Goal: Task Accomplishment & Management: Complete application form

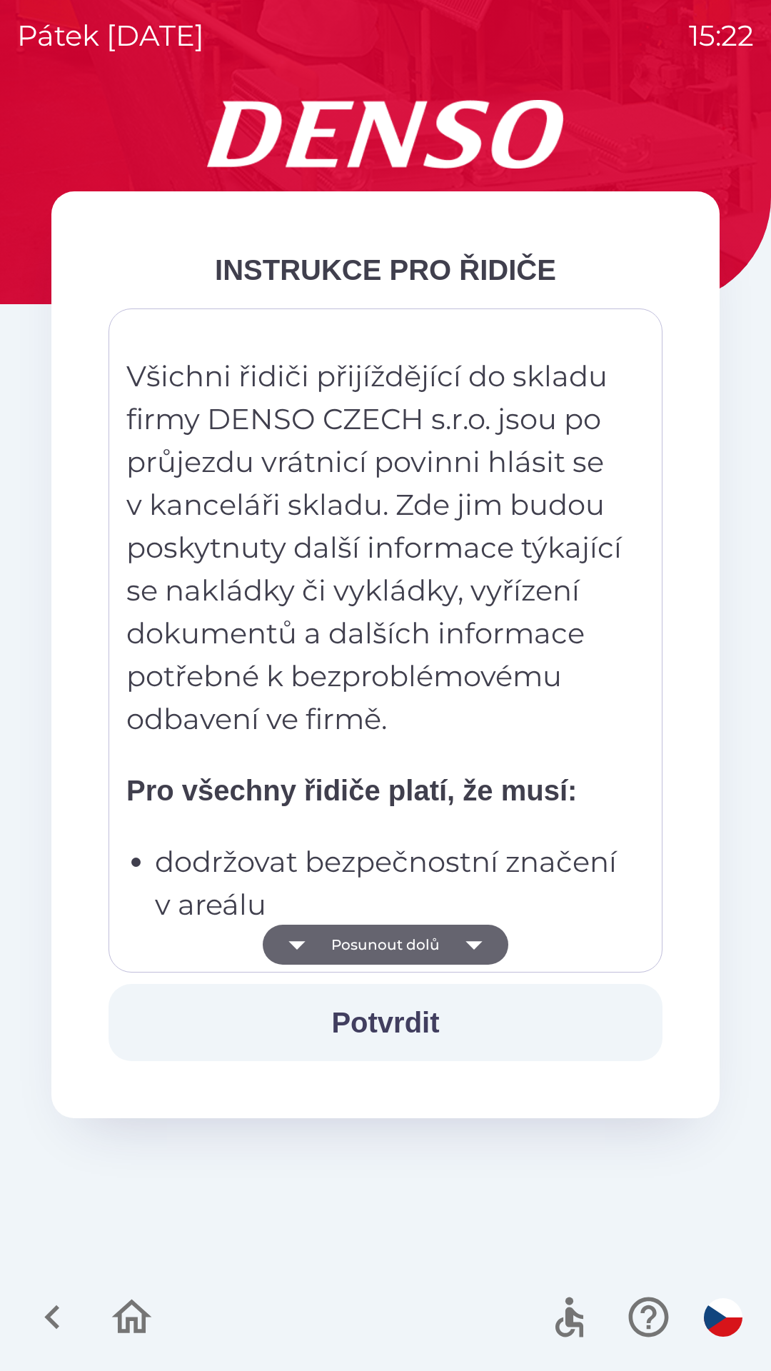
click at [366, 952] on button "Posunout dolů" at bounding box center [386, 944] width 246 height 40
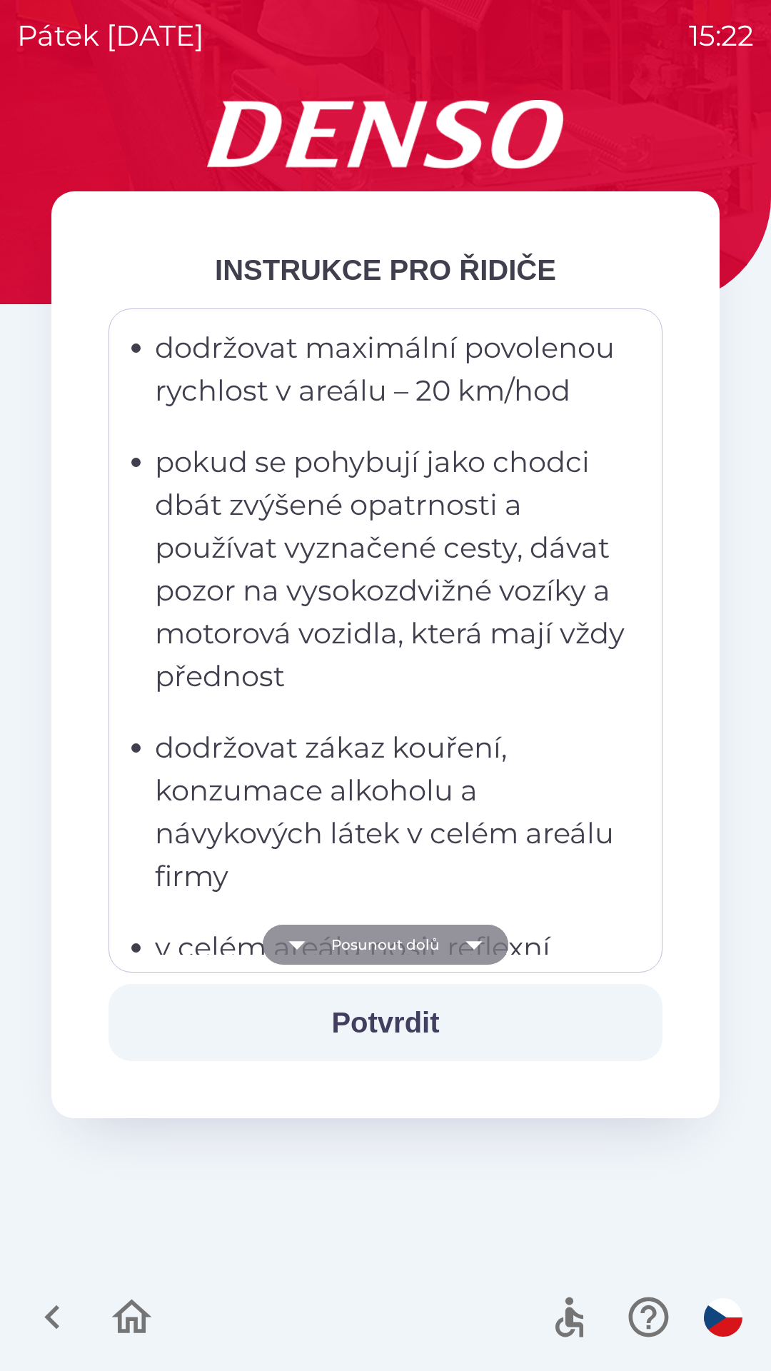
click at [370, 944] on button "Posunout dolů" at bounding box center [386, 944] width 246 height 40
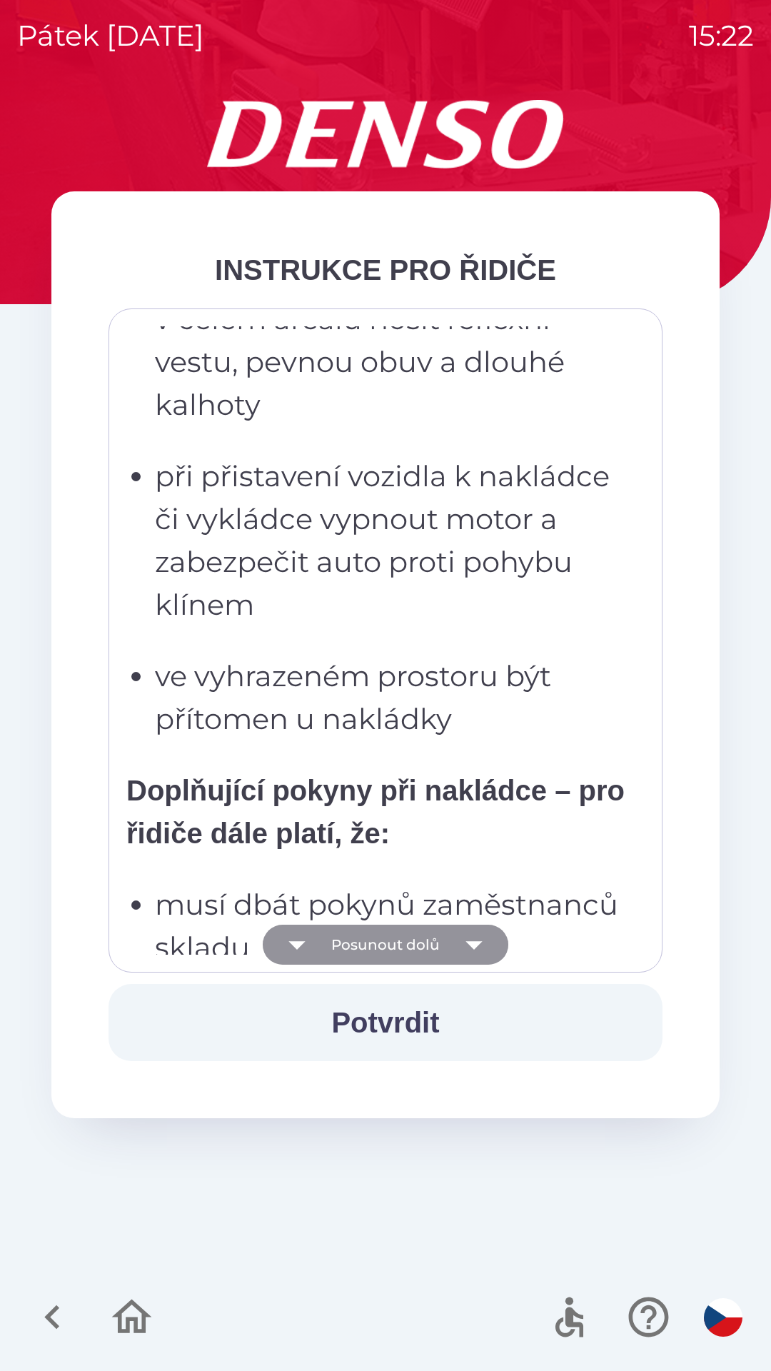
click at [375, 937] on button "Posunout dolů" at bounding box center [386, 944] width 246 height 40
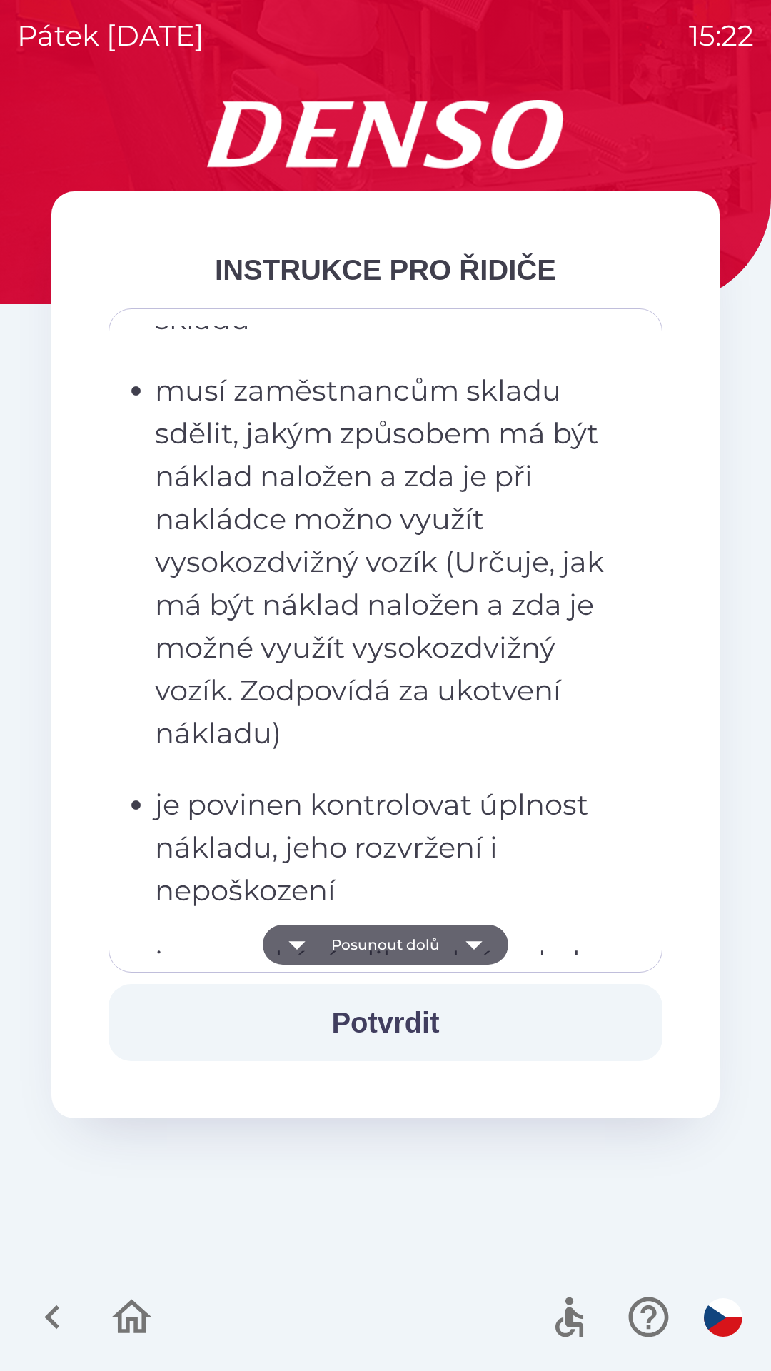
click at [380, 942] on button "Posunout dolů" at bounding box center [386, 944] width 246 height 40
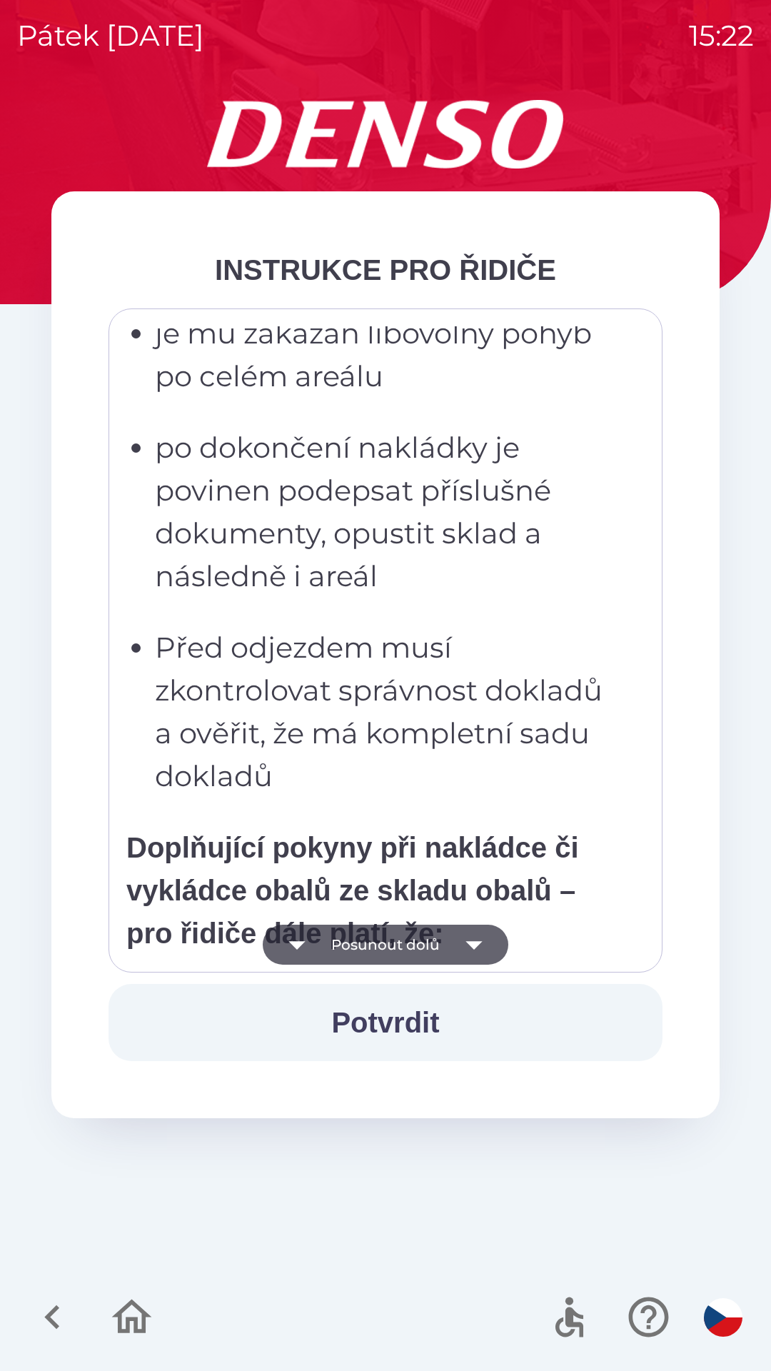
click at [383, 939] on button "Posunout dolů" at bounding box center [386, 944] width 246 height 40
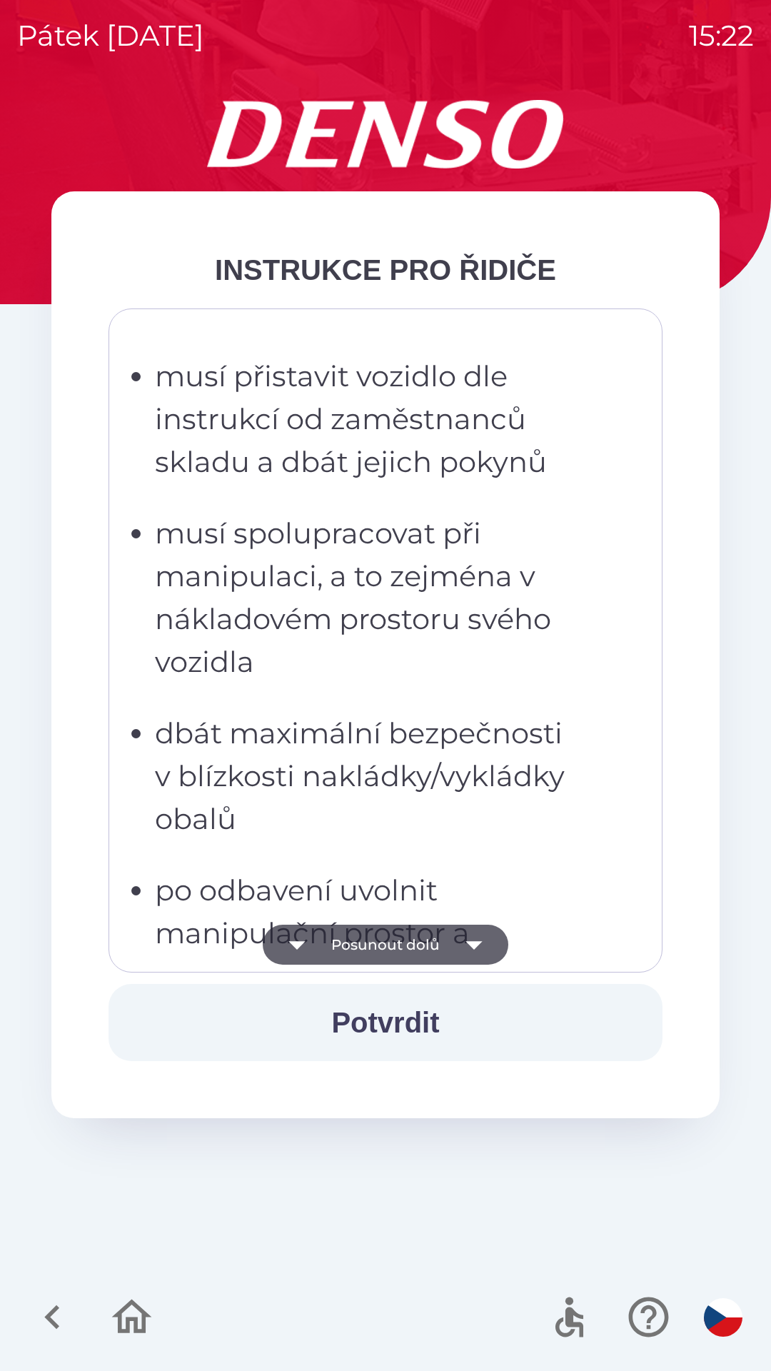
click at [378, 942] on button "Posunout dolů" at bounding box center [386, 944] width 246 height 40
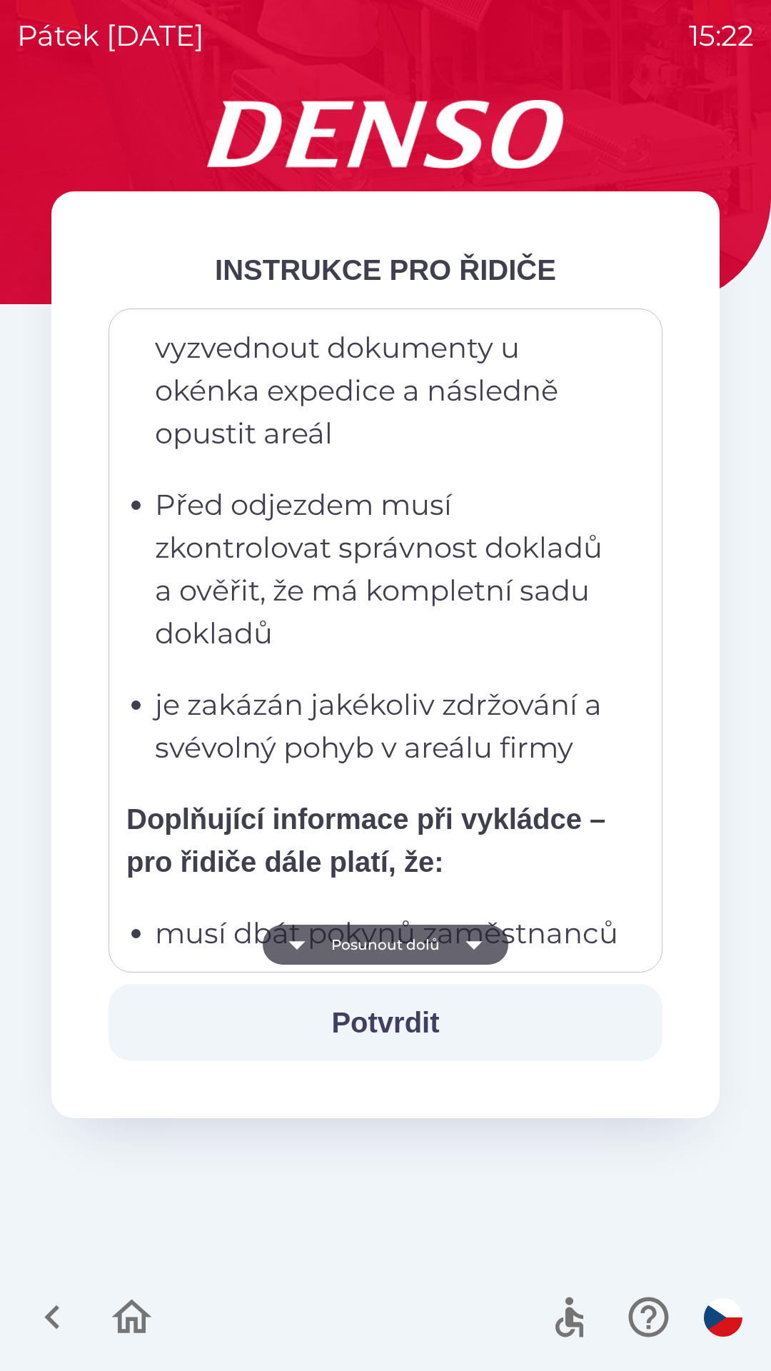
click at [383, 943] on button "Posunout dolů" at bounding box center [386, 944] width 246 height 40
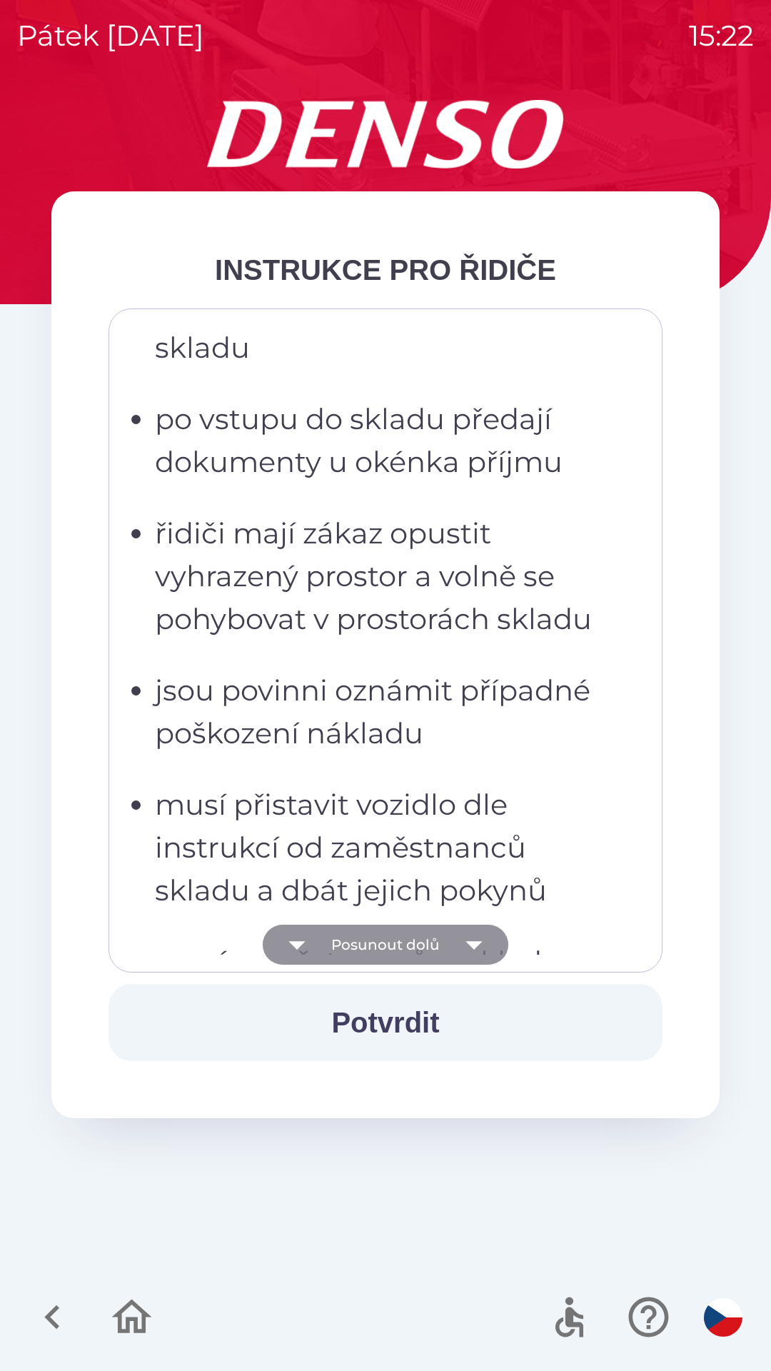
click at [383, 943] on button "Posunout dolů" at bounding box center [386, 944] width 246 height 40
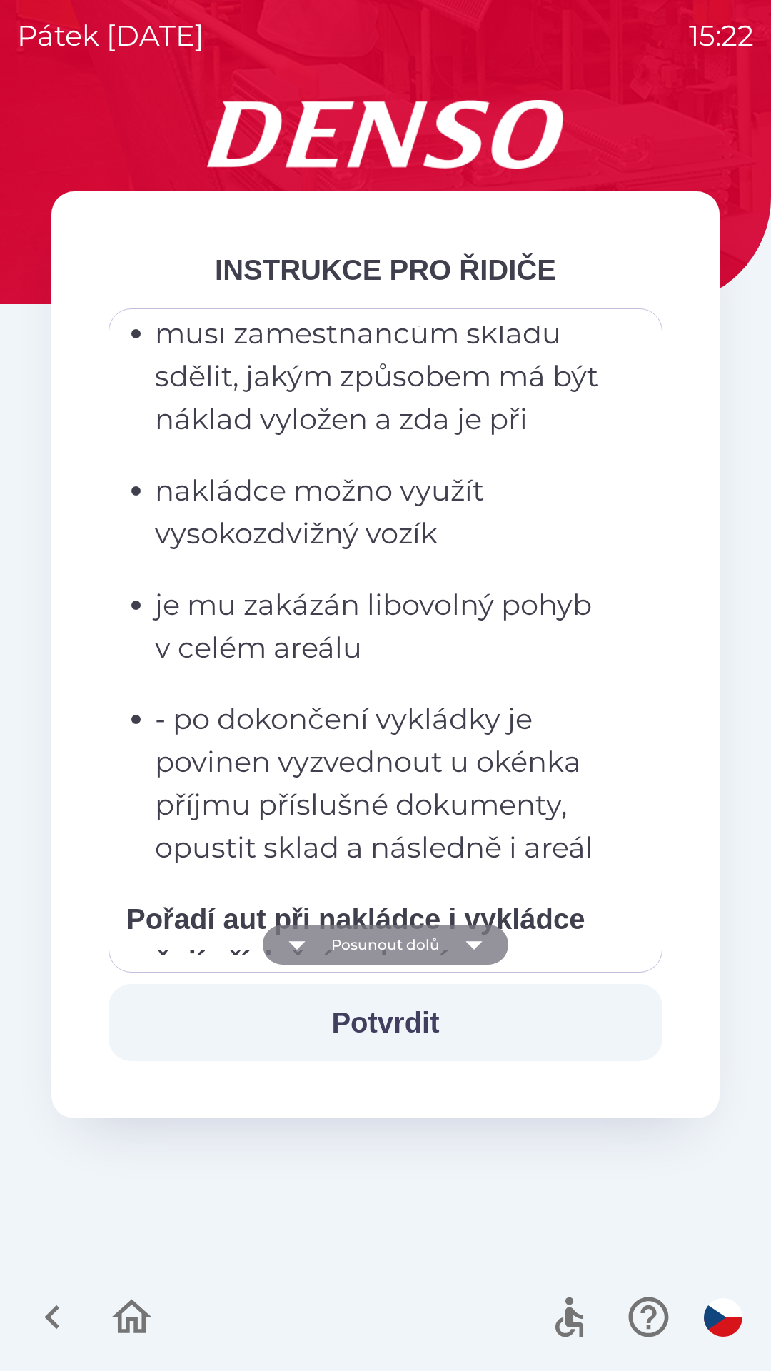
click at [383, 947] on button "Posunout dolů" at bounding box center [386, 944] width 246 height 40
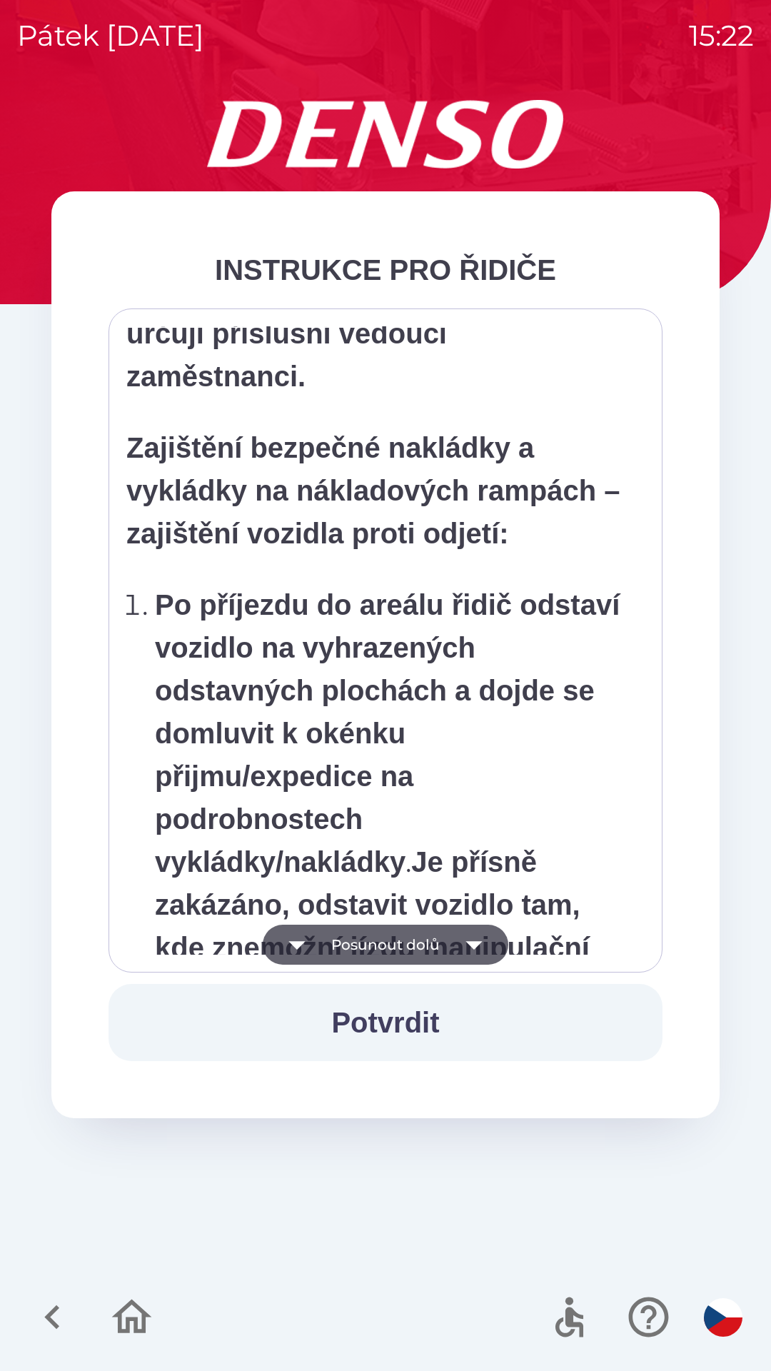
click at [383, 947] on button "Posunout dolů" at bounding box center [386, 944] width 246 height 40
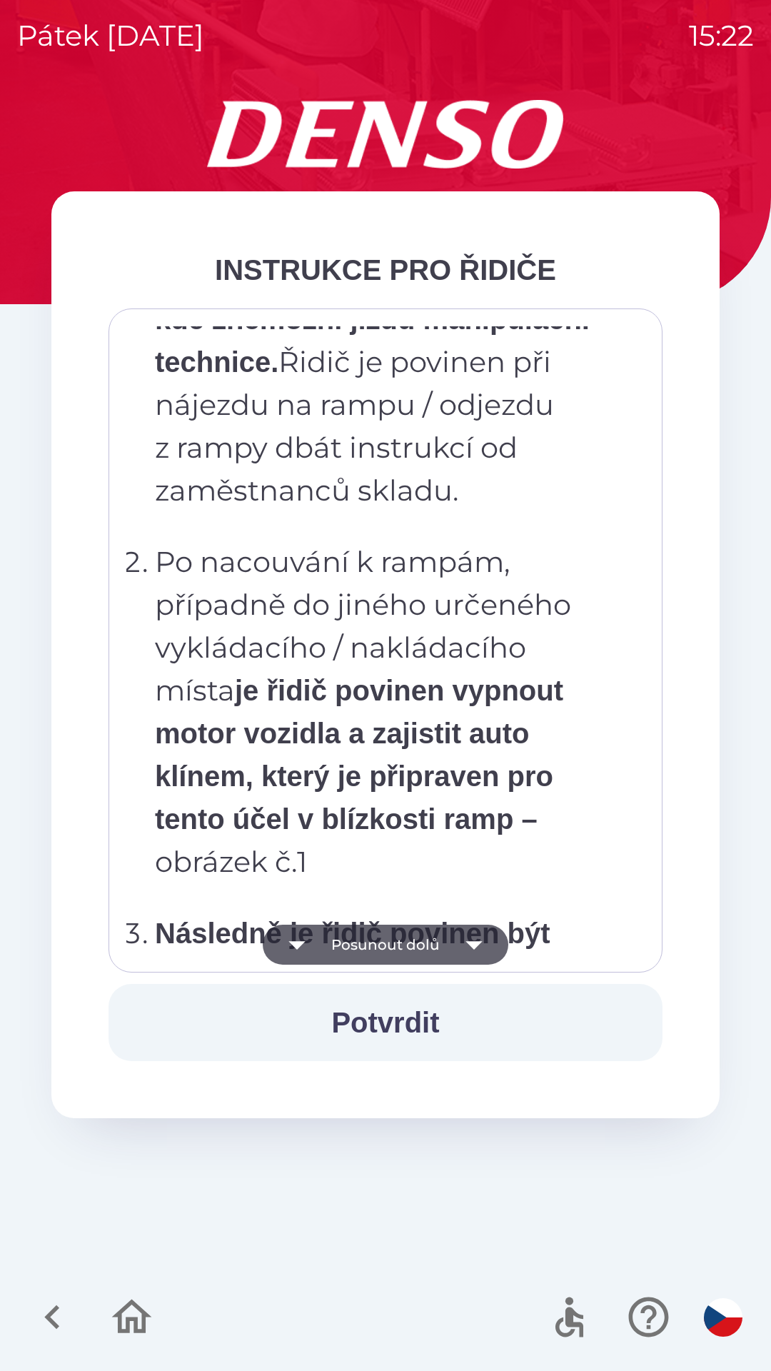
click at [380, 944] on button "Posunout dolů" at bounding box center [386, 944] width 246 height 40
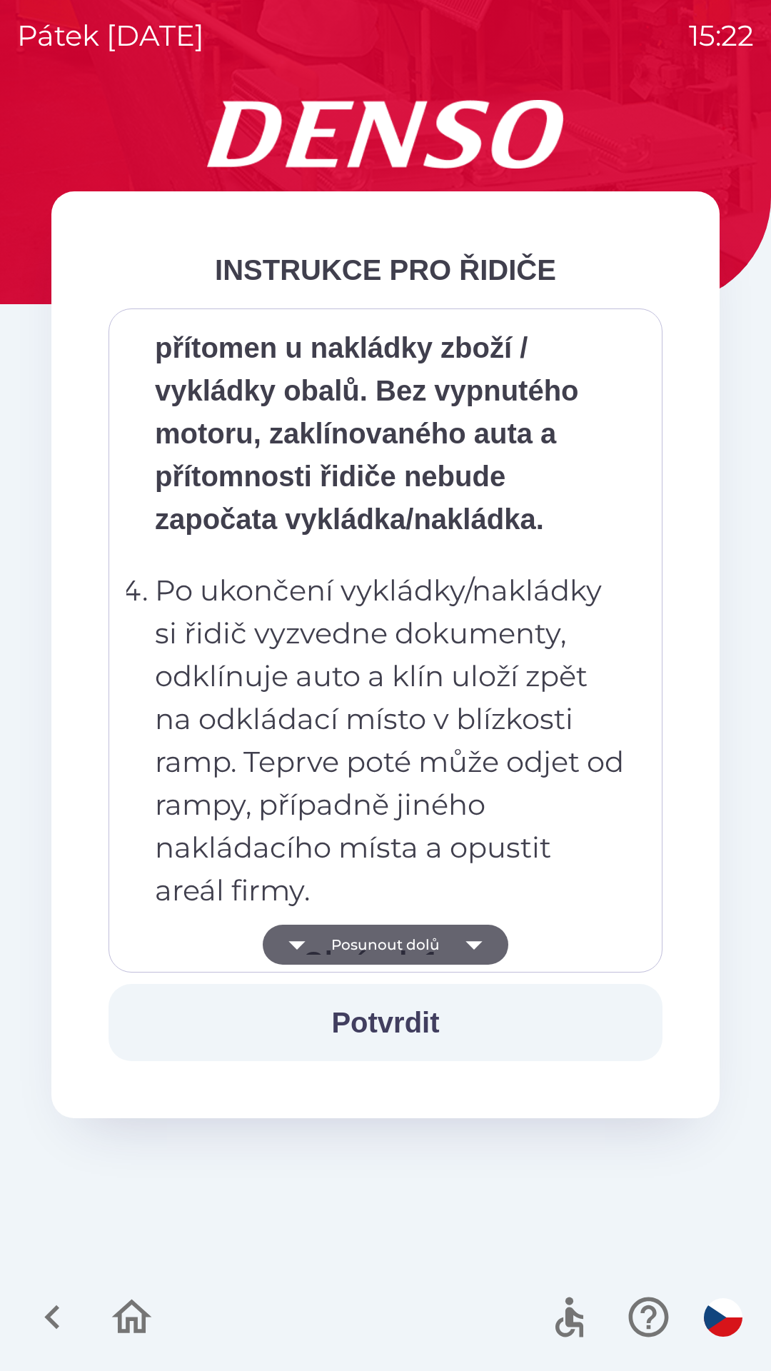
click at [379, 943] on button "Posunout dolů" at bounding box center [386, 944] width 246 height 40
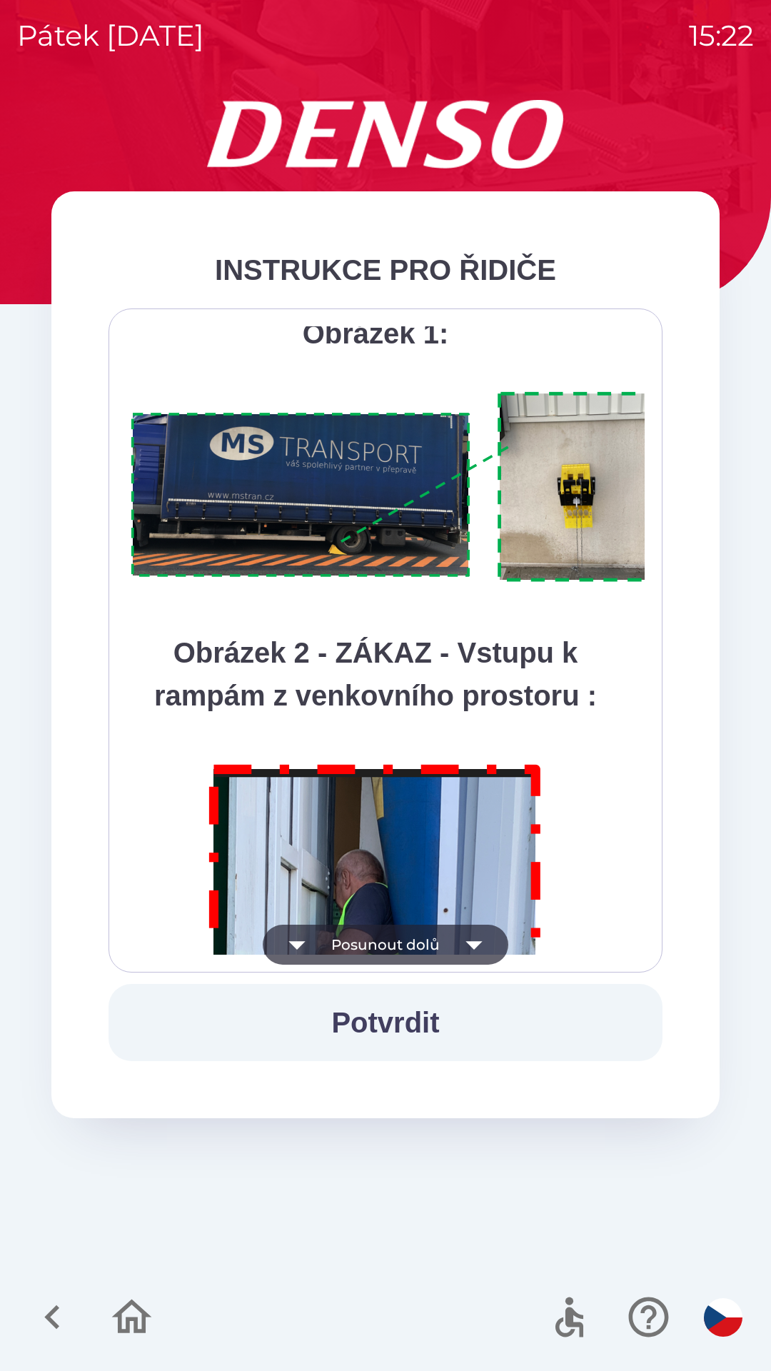
click at [378, 942] on button "Posunout dolů" at bounding box center [386, 944] width 246 height 40
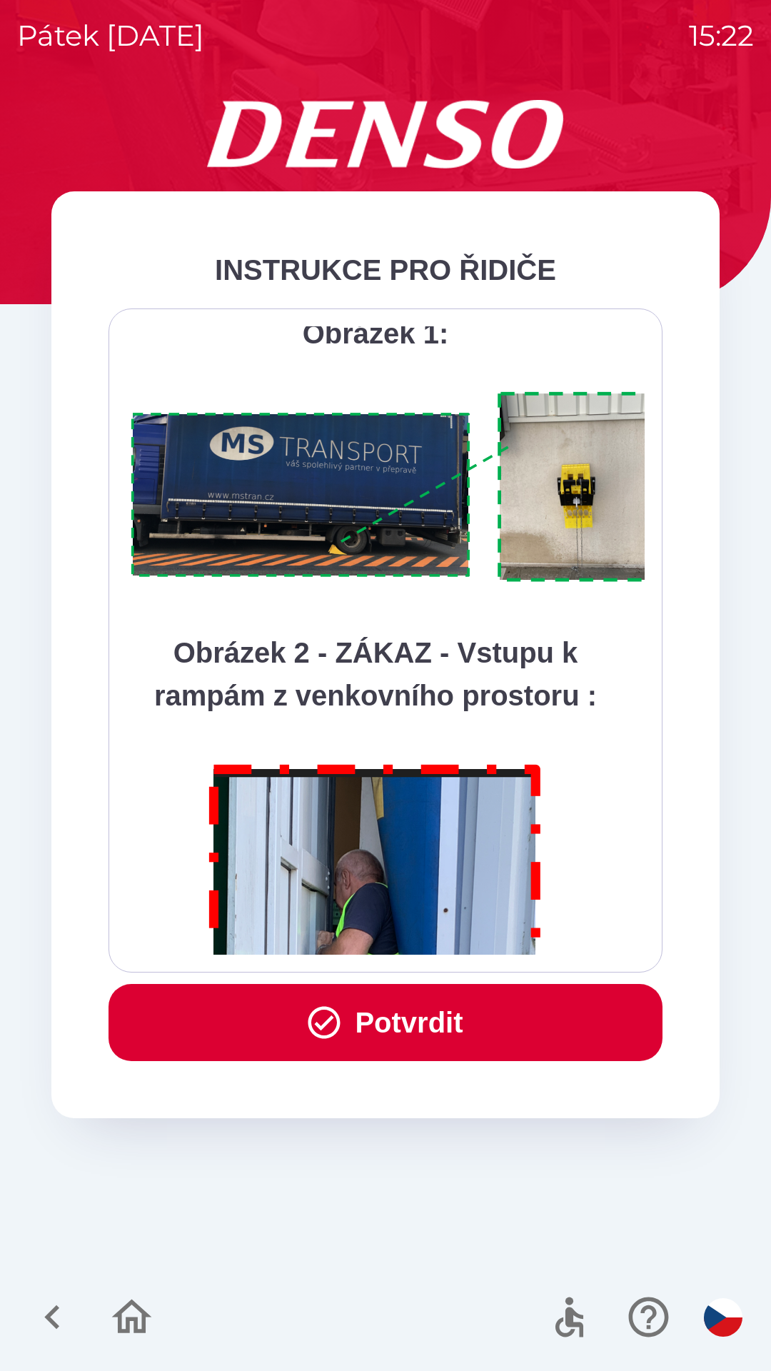
scroll to position [8022, 0]
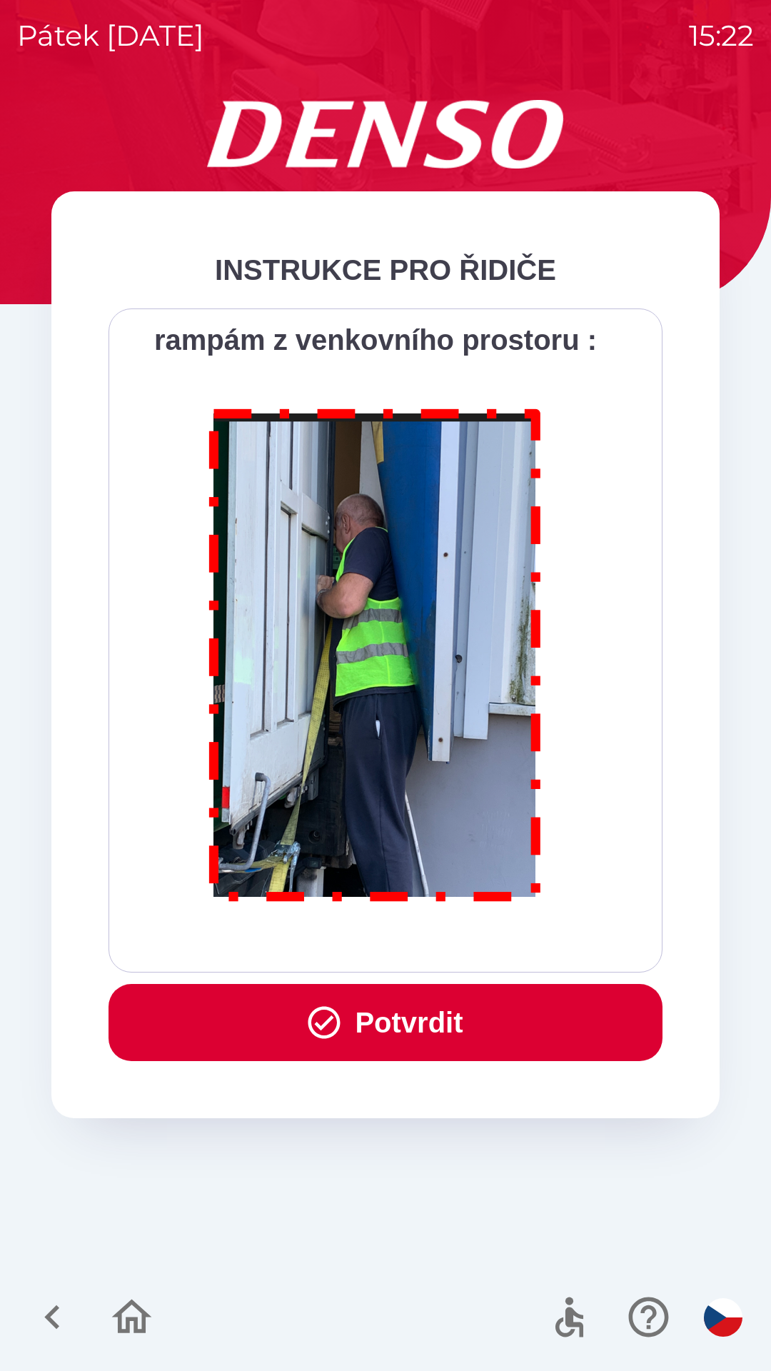
click at [380, 1025] on button "Potvrdit" at bounding box center [386, 1022] width 554 height 77
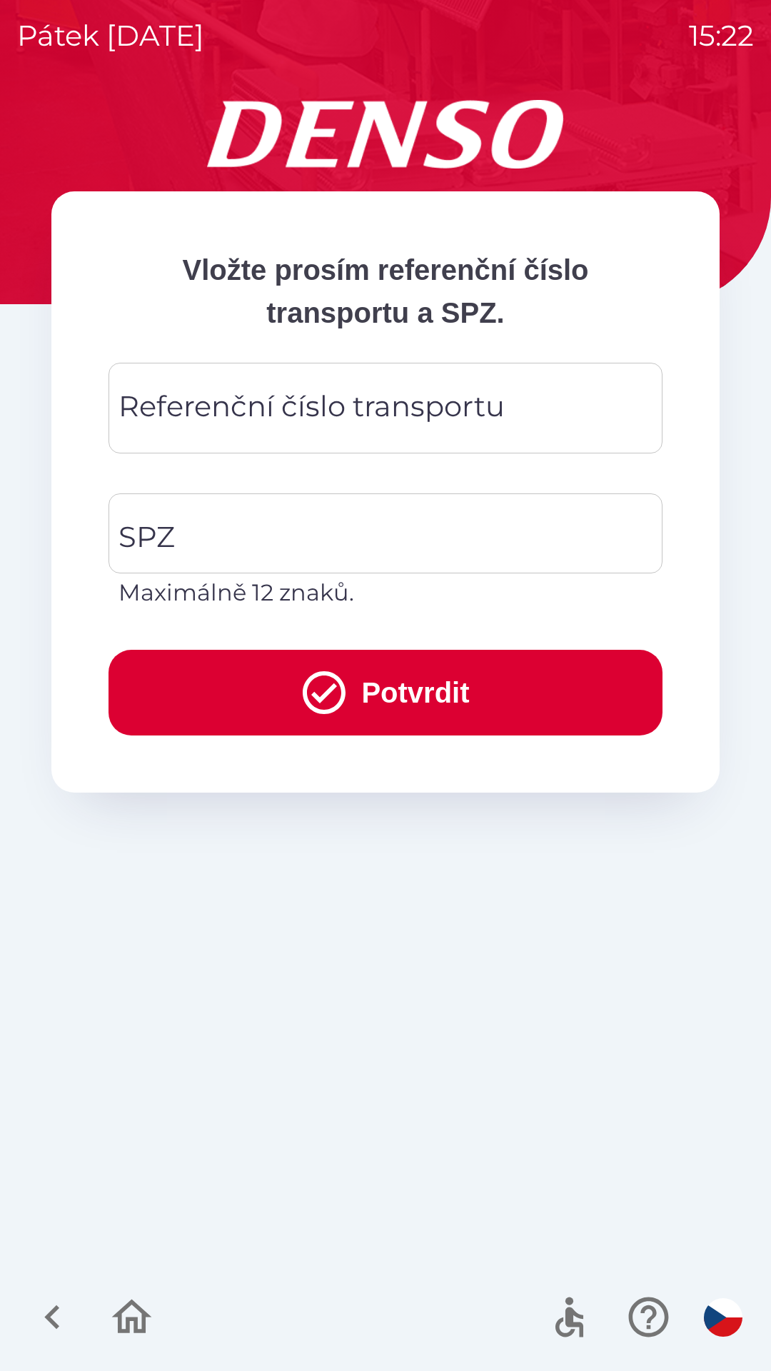
click at [211, 414] on div "Referenční číslo transportu Referenční číslo transportu" at bounding box center [386, 408] width 554 height 91
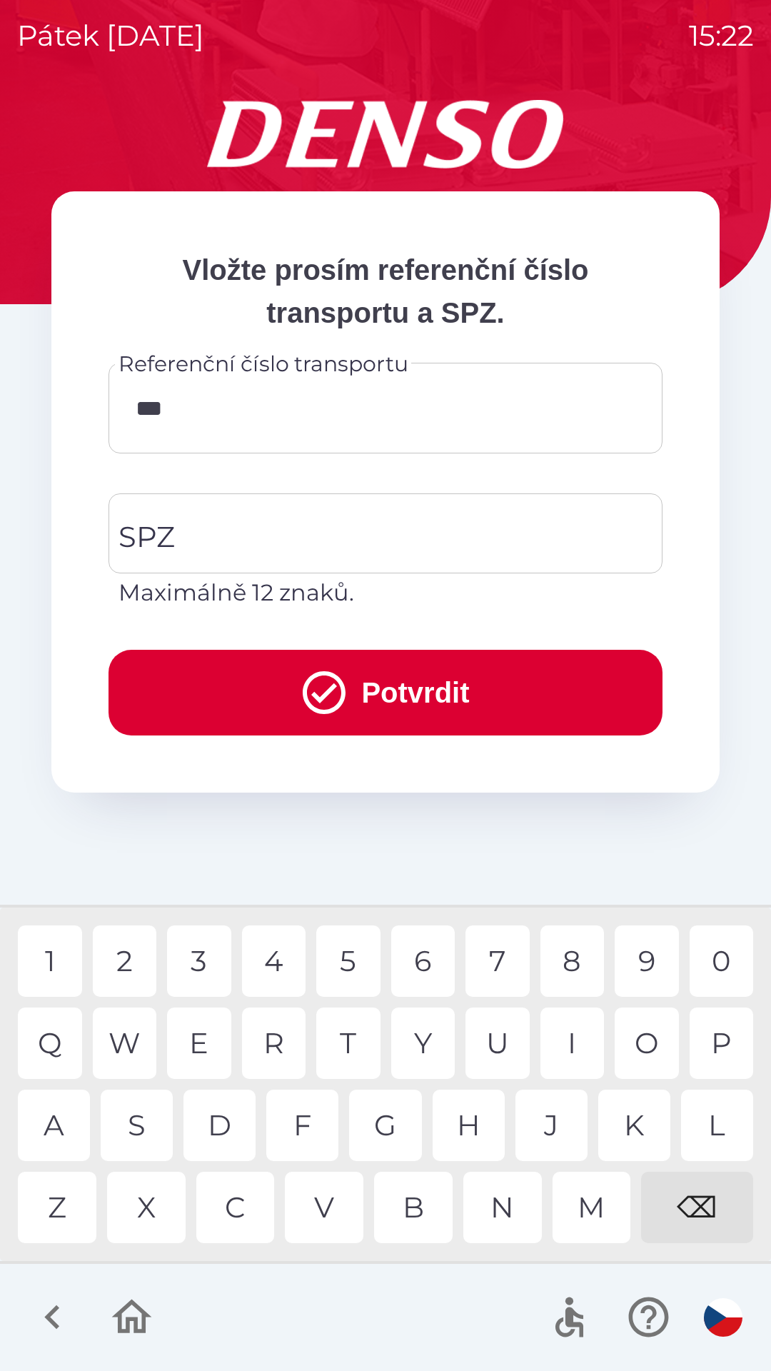
click at [430, 960] on div "6" at bounding box center [423, 960] width 64 height 71
click at [126, 957] on div "2" at bounding box center [125, 960] width 64 height 71
click at [367, 961] on div "5" at bounding box center [348, 960] width 64 height 71
type input "******"
click at [504, 951] on div "7" at bounding box center [497, 960] width 64 height 71
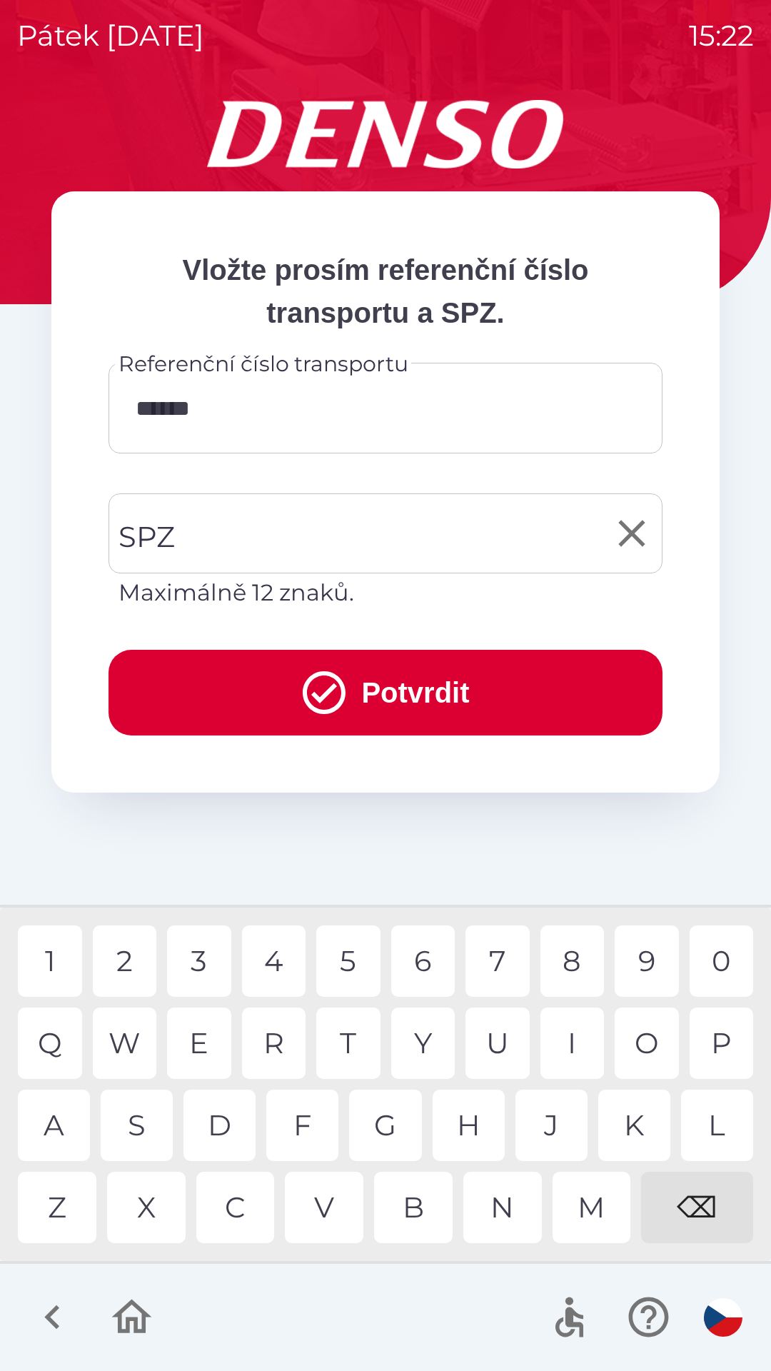
click at [218, 525] on input "SPZ" at bounding box center [375, 533] width 520 height 67
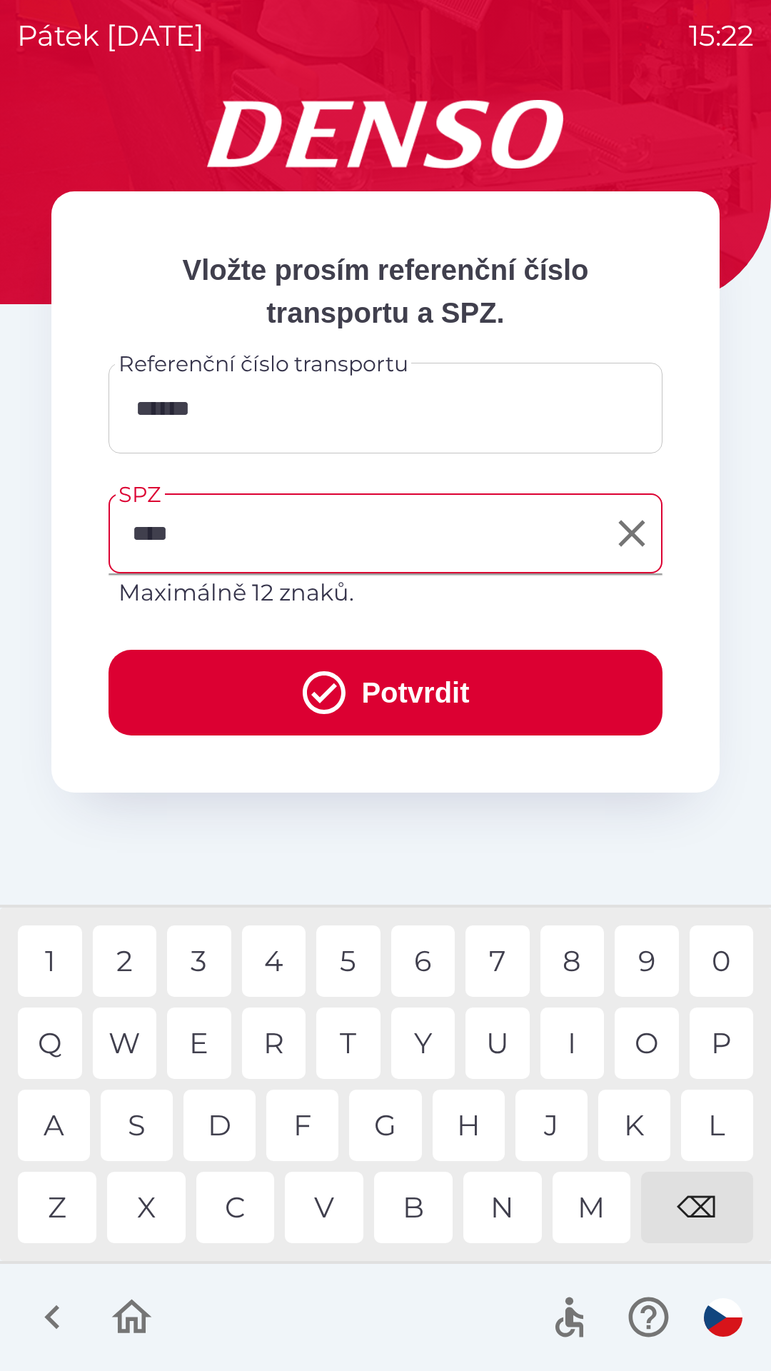
click at [503, 959] on div "7" at bounding box center [497, 960] width 64 height 71
click at [353, 966] on div "5" at bounding box center [348, 960] width 64 height 71
type input "*******"
click at [323, 693] on icon "submit" at bounding box center [324, 692] width 43 height 43
